Goal: Information Seeking & Learning: Learn about a topic

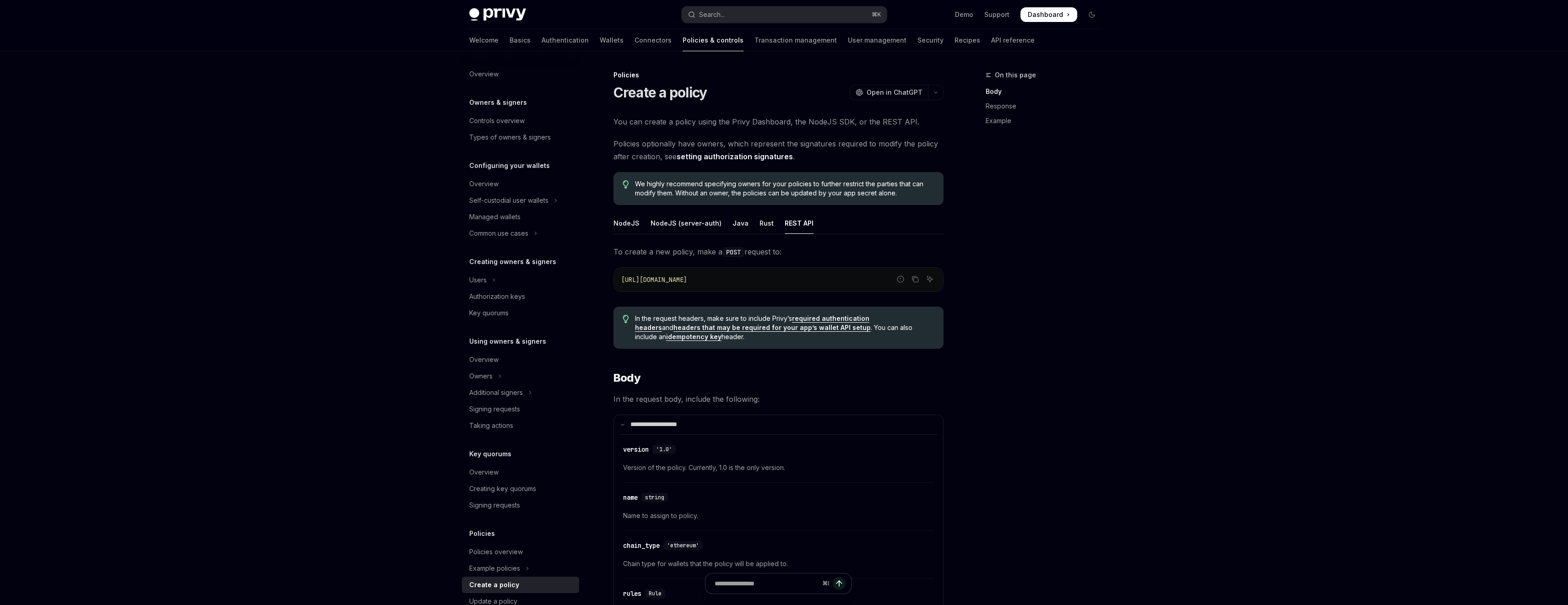
scroll to position [152, 0]
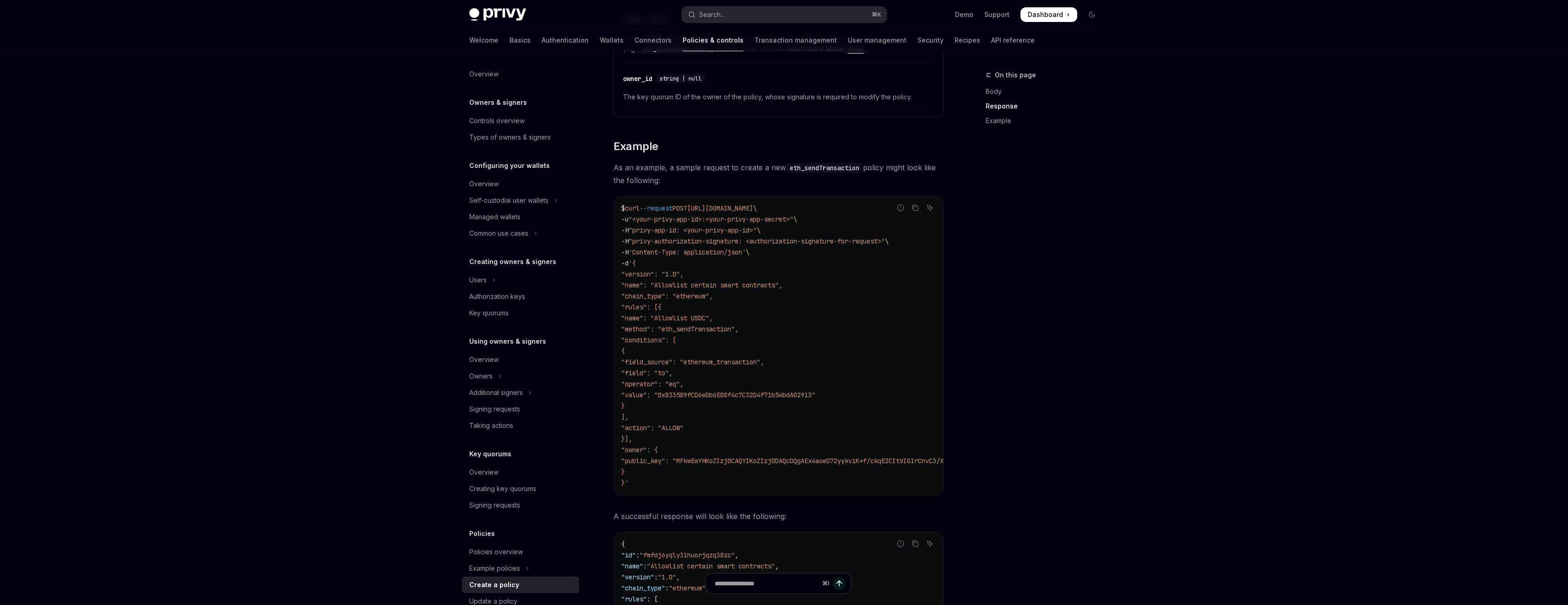
scroll to position [1113, 0]
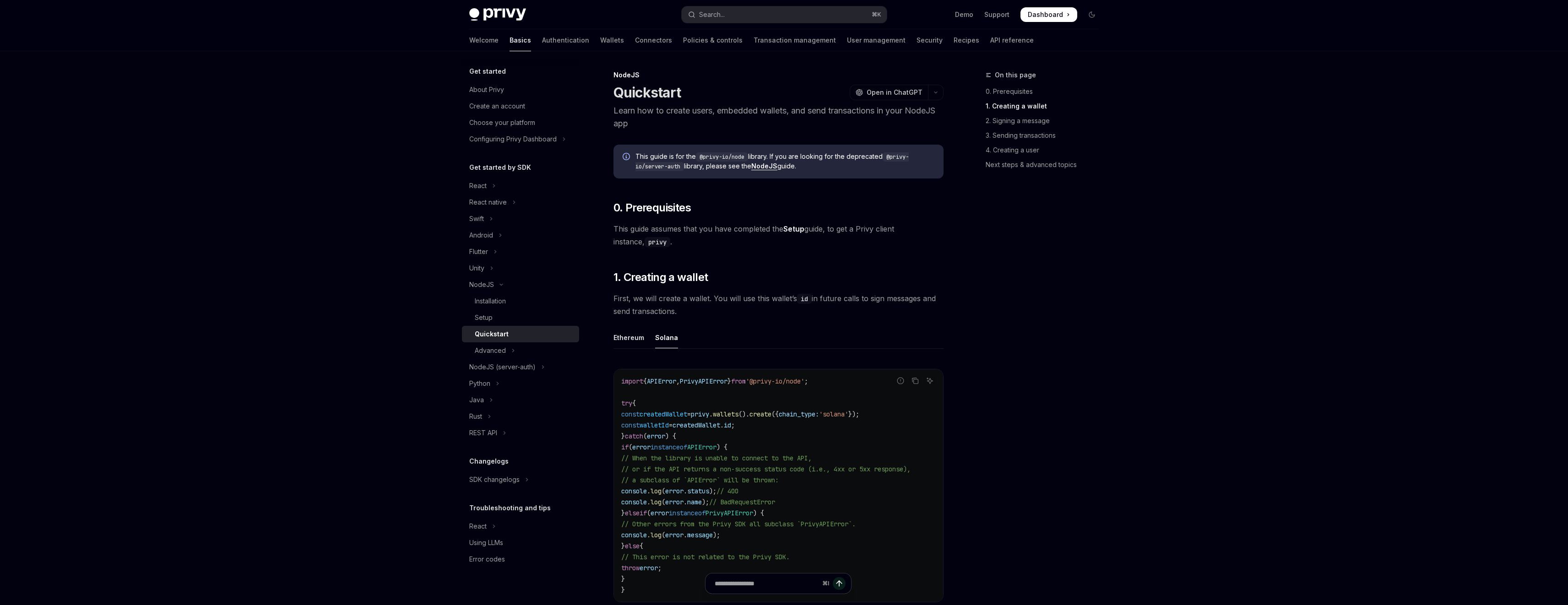
scroll to position [267, 0]
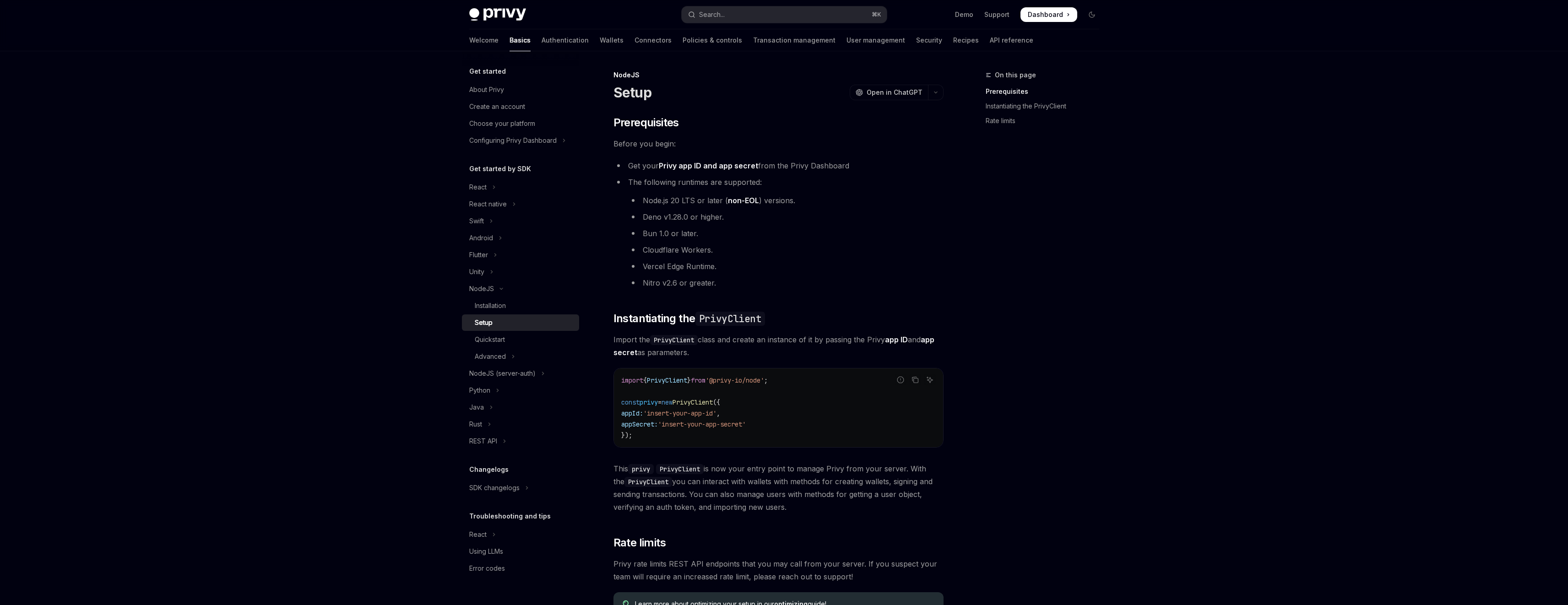
scroll to position [118, 0]
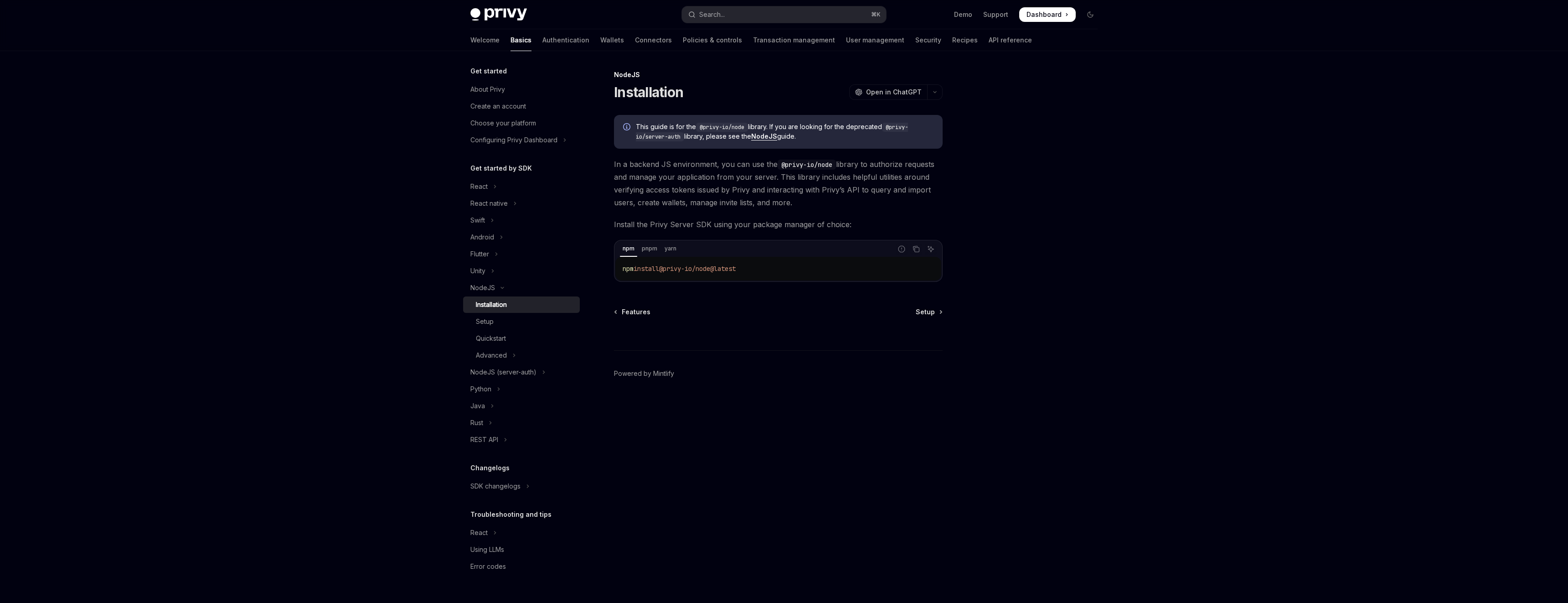
type textarea "*"
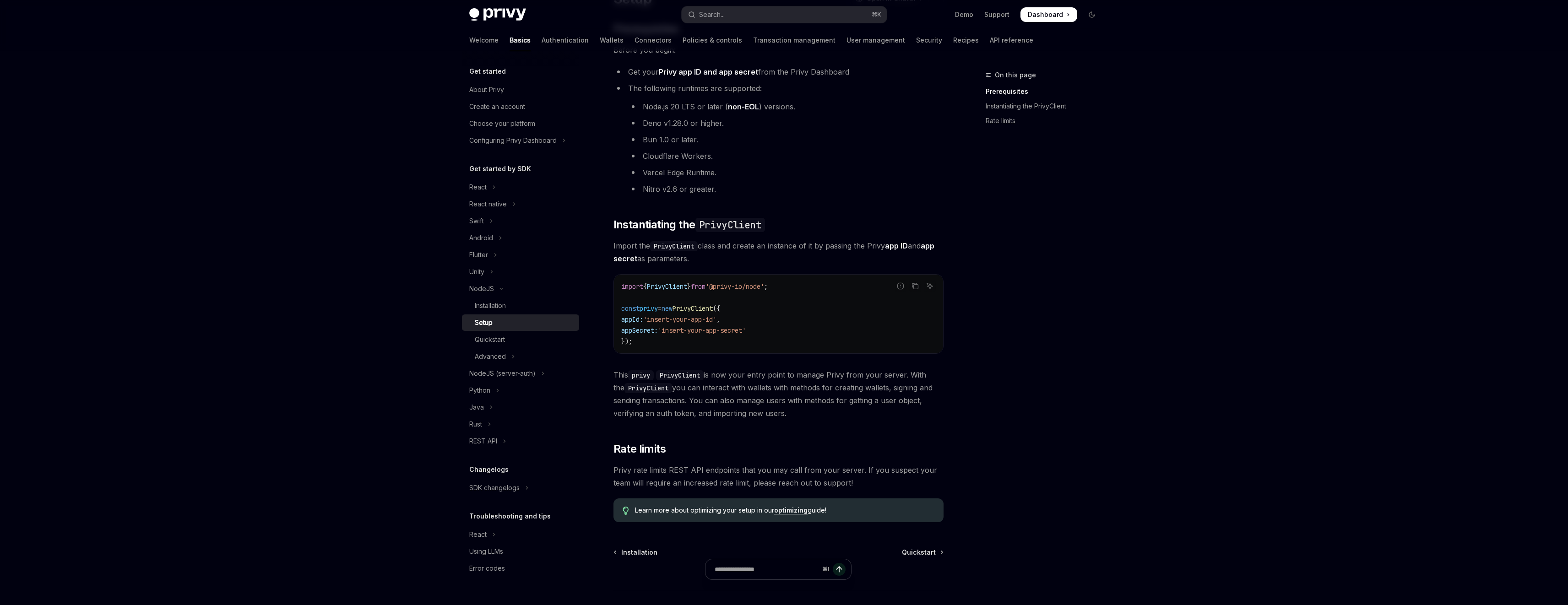
scroll to position [146, 0]
